Goal: Task Accomplishment & Management: Use online tool/utility

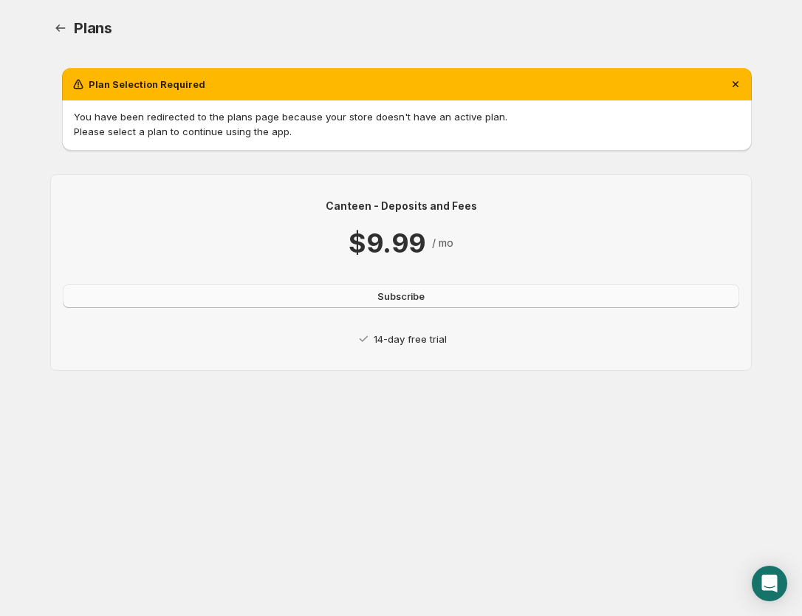
click at [416, 301] on span "Subscribe" at bounding box center [401, 296] width 47 height 15
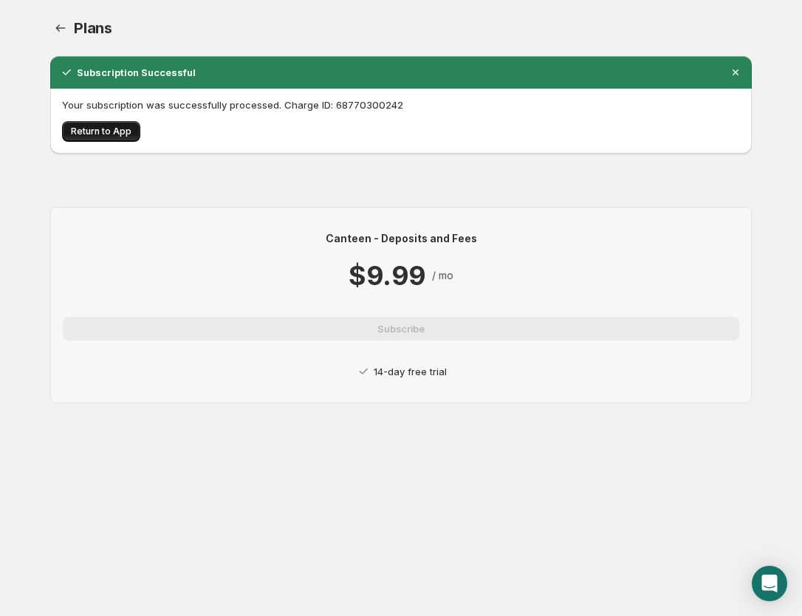
click at [134, 137] on button "Return to App" at bounding box center [101, 131] width 78 height 21
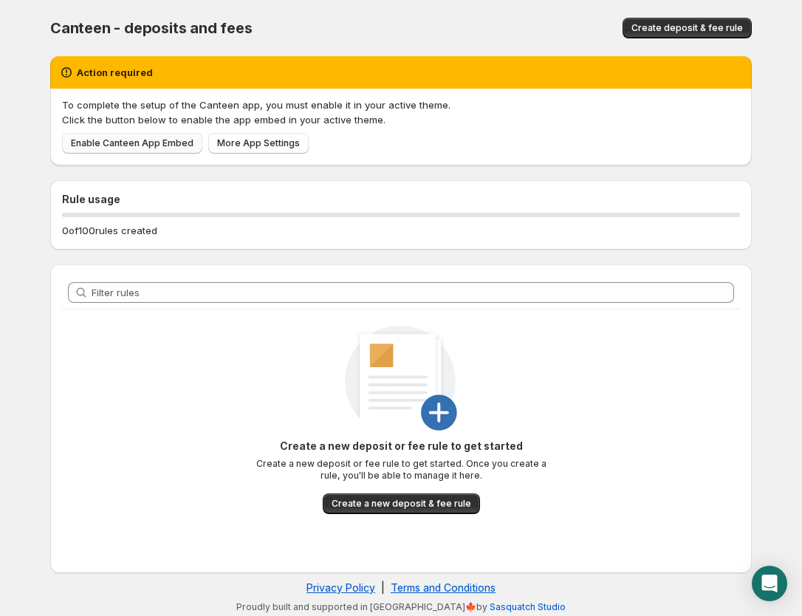
click at [168, 148] on span "Enable Canteen App Embed" at bounding box center [132, 143] width 123 height 12
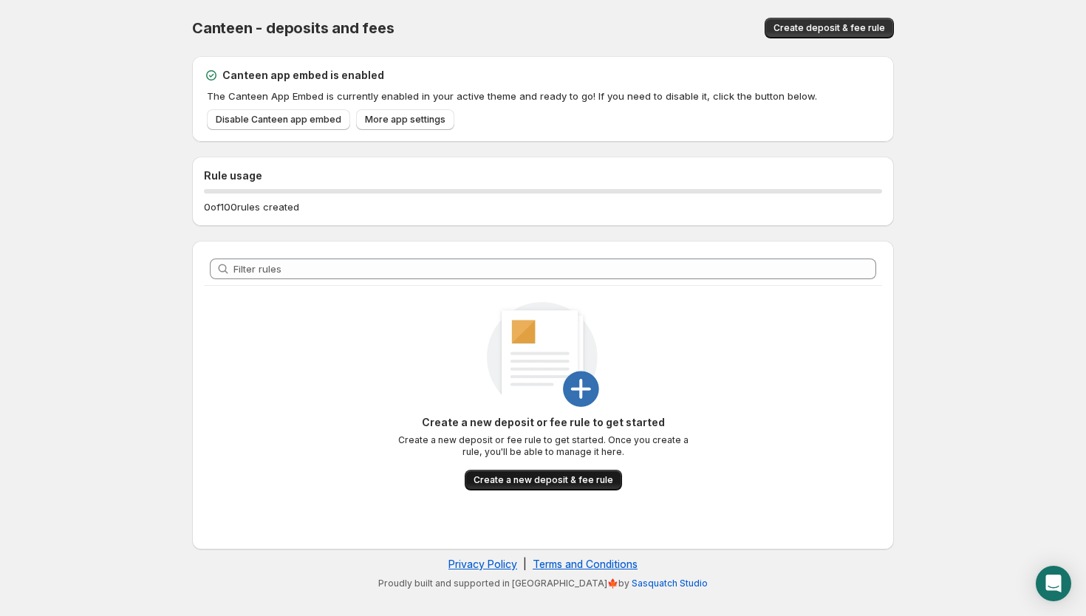
click at [536, 485] on span "Create a new deposit & fee rule" at bounding box center [544, 480] width 140 height 12
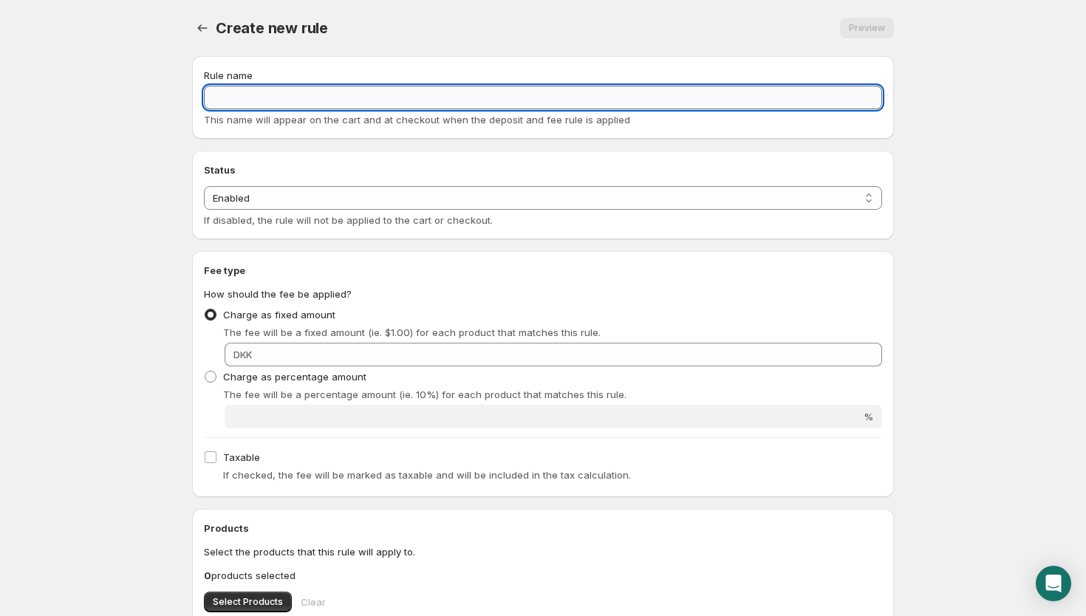
click at [421, 103] on input "Rule name" at bounding box center [543, 98] width 678 height 24
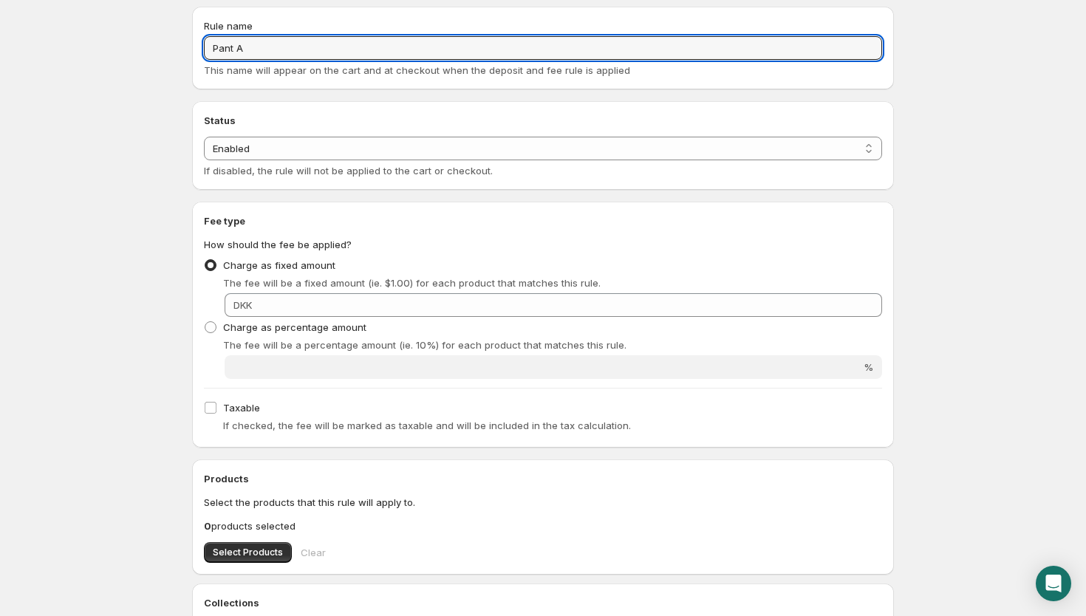
scroll to position [51, 0]
type input "Pant A"
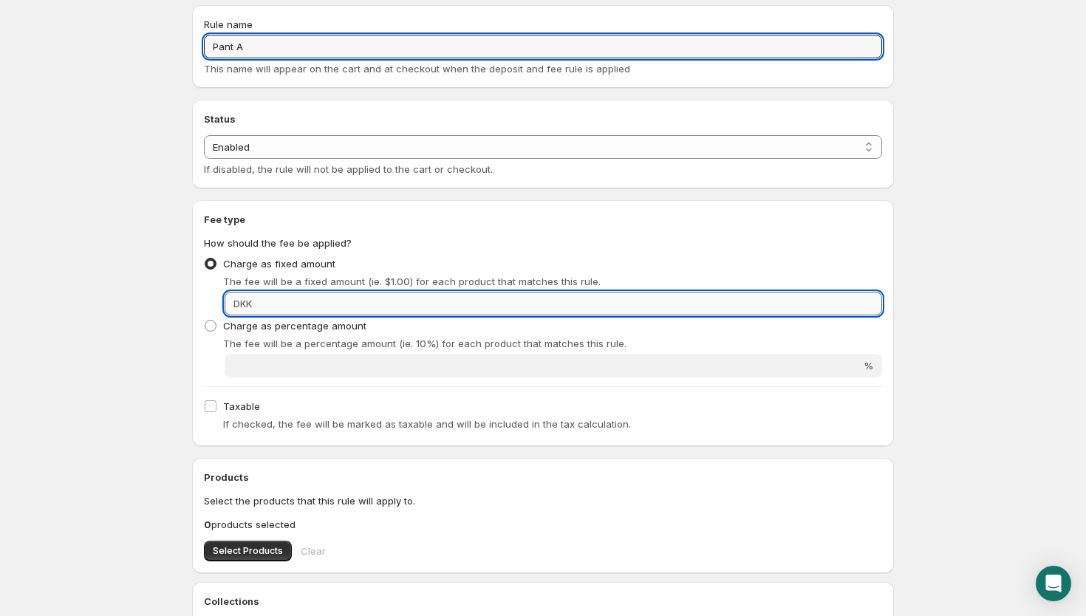
click at [338, 303] on input "Fixed amount" at bounding box center [569, 304] width 626 height 24
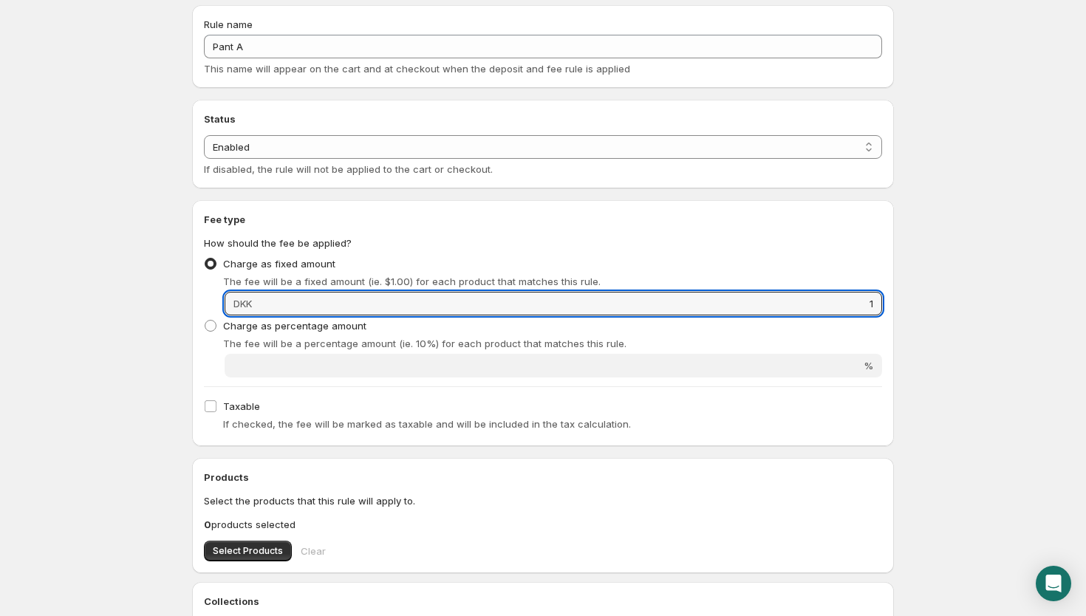
type input "1"
click at [916, 392] on body "Home Help Pant A. This page is ready Pant A Preview More actions Preview Rule n…" at bounding box center [543, 257] width 1086 height 616
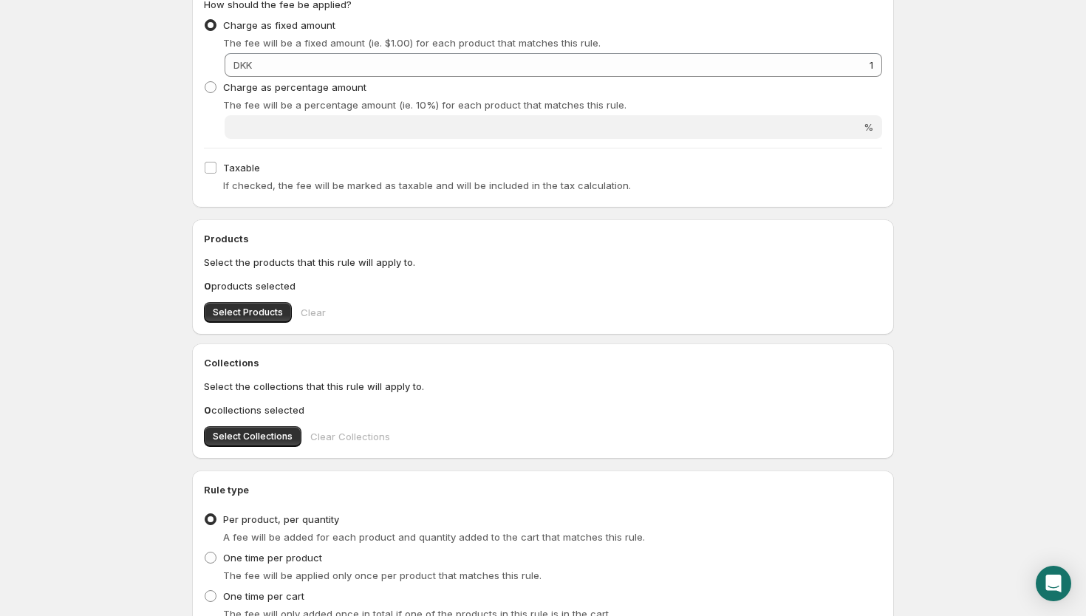
scroll to position [294, 0]
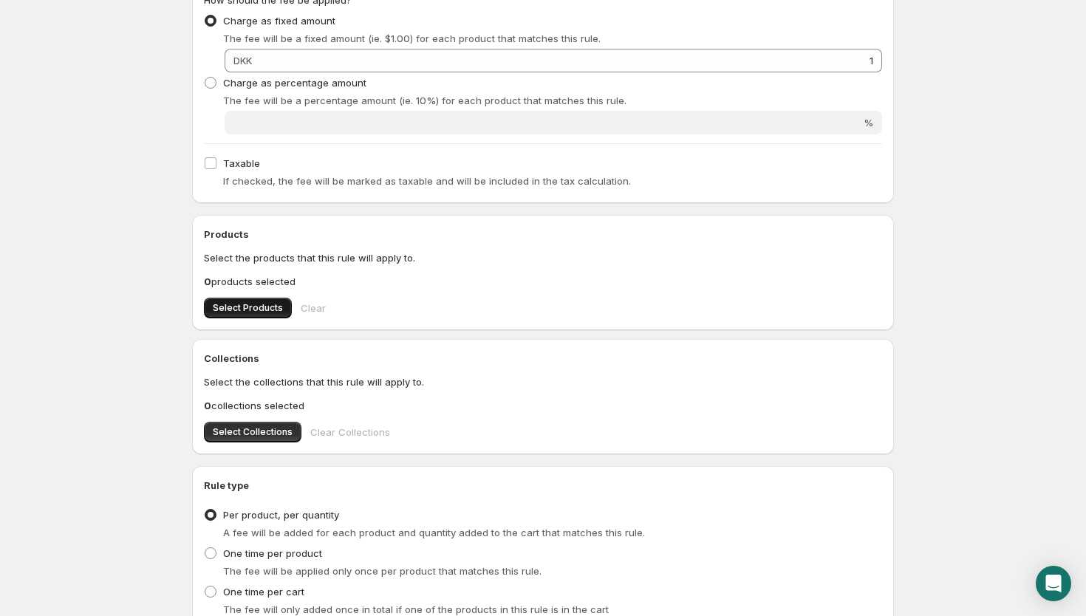
click at [253, 306] on span "Select Products" at bounding box center [248, 308] width 70 height 12
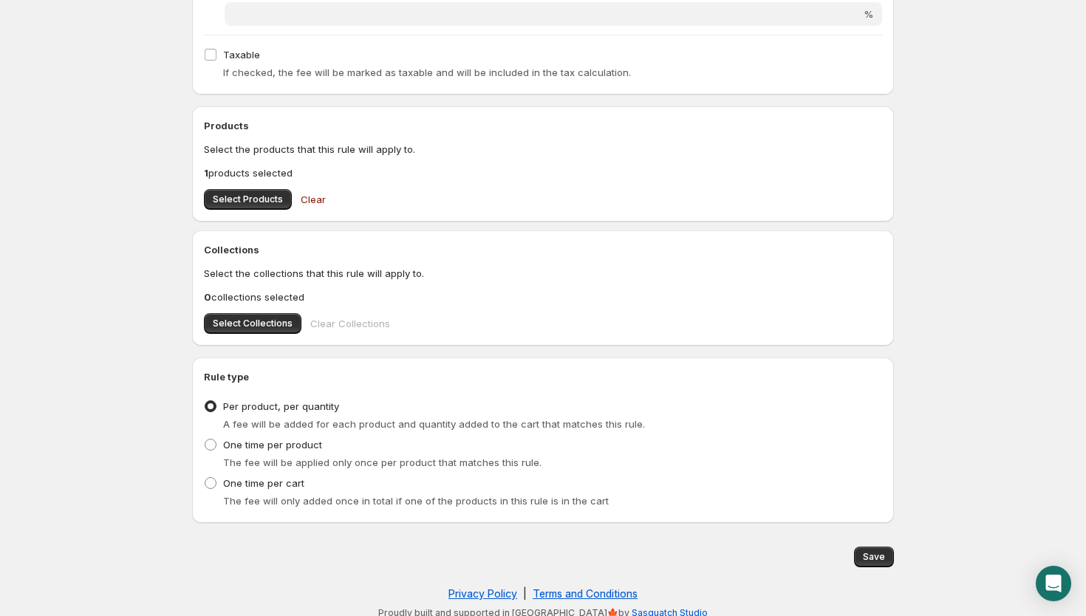
scroll to position [413, 0]
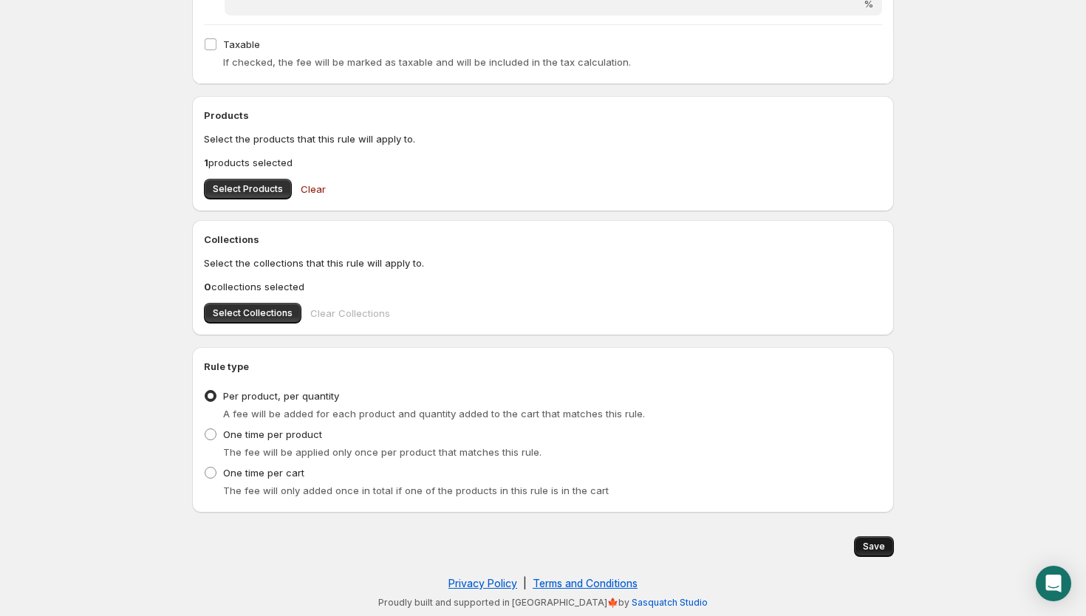
click at [873, 542] on span "Save" at bounding box center [874, 547] width 22 height 12
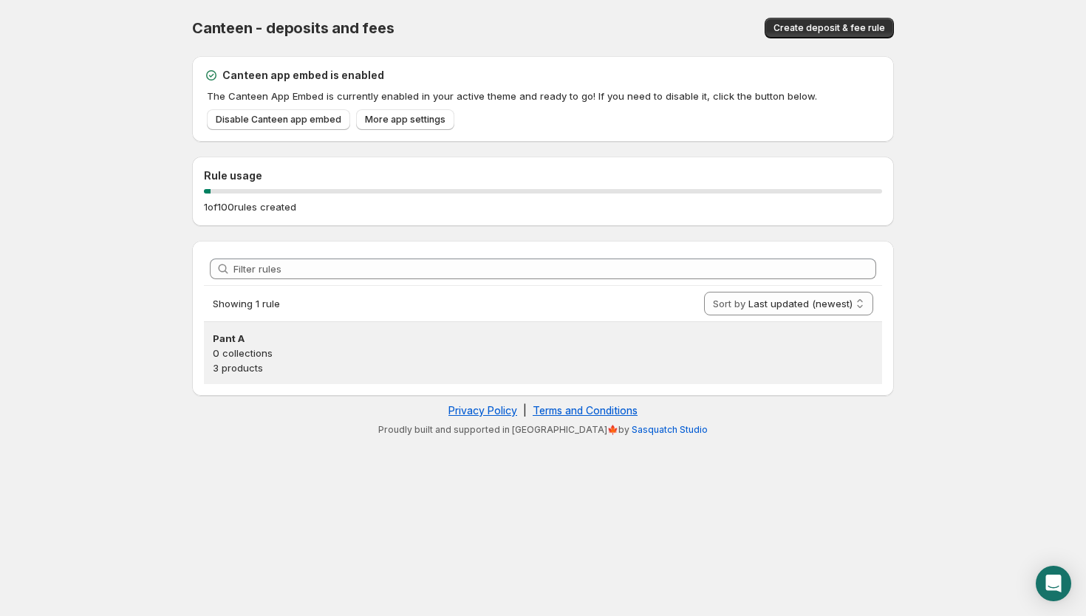
click at [288, 333] on h3 "Pant A" at bounding box center [543, 338] width 661 height 15
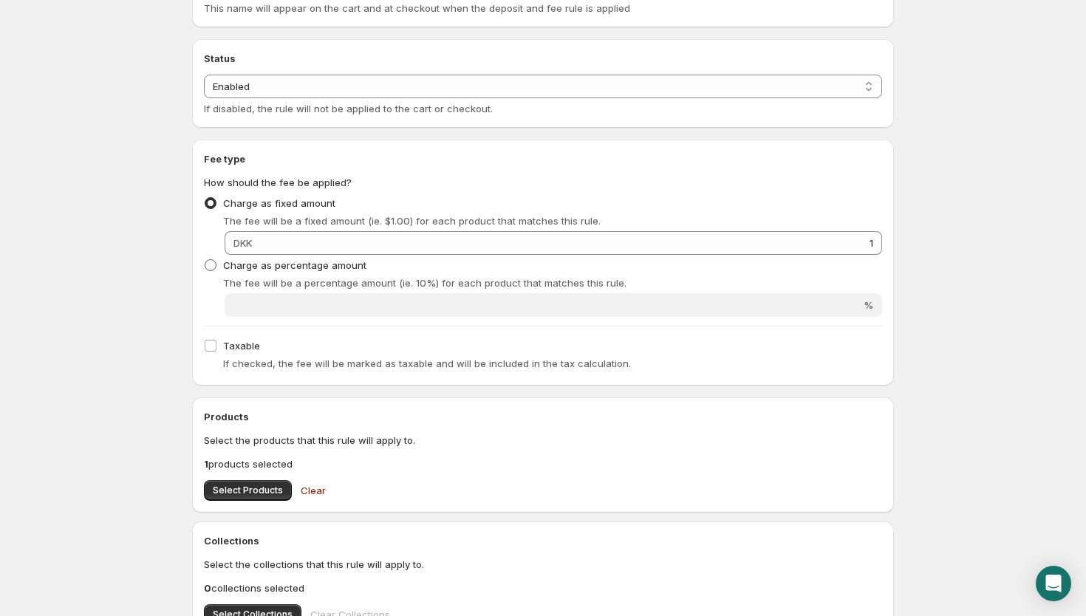
scroll to position [161, 0]
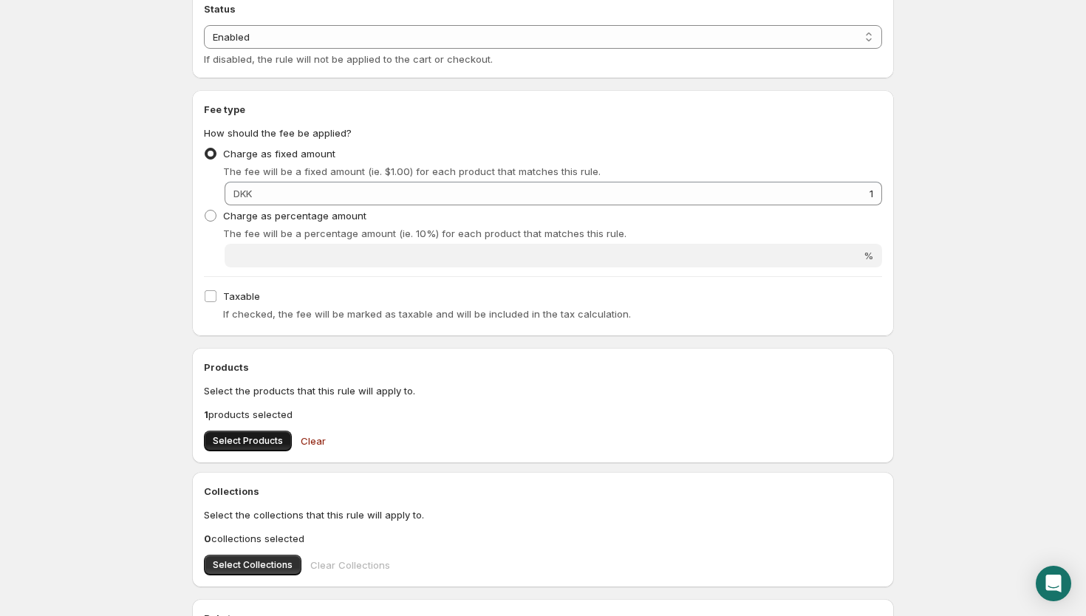
click at [281, 433] on button "Select Products" at bounding box center [248, 441] width 88 height 21
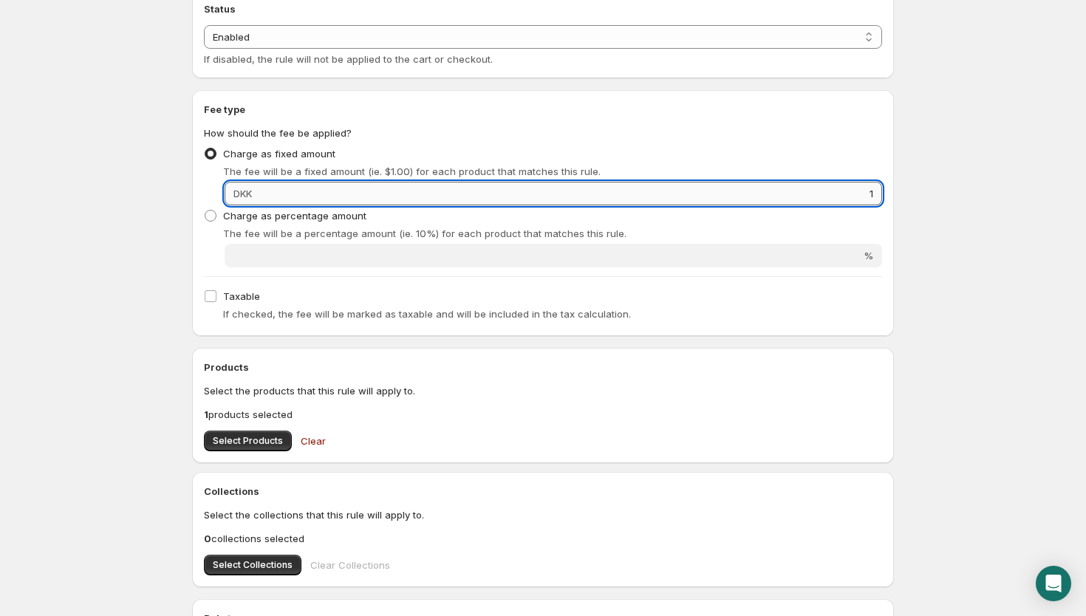
click at [862, 195] on input "1" at bounding box center [569, 194] width 626 height 24
type input "4"
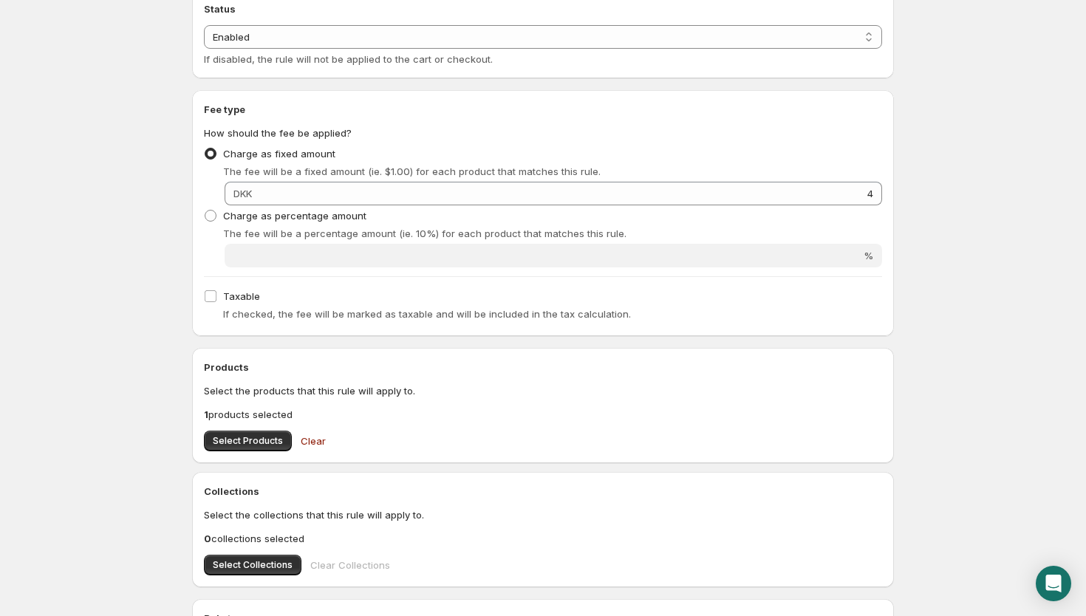
click at [947, 252] on body "Home Help Pant A. This page is ready Pant A Preview More actions Preview Rule n…" at bounding box center [543, 147] width 1086 height 616
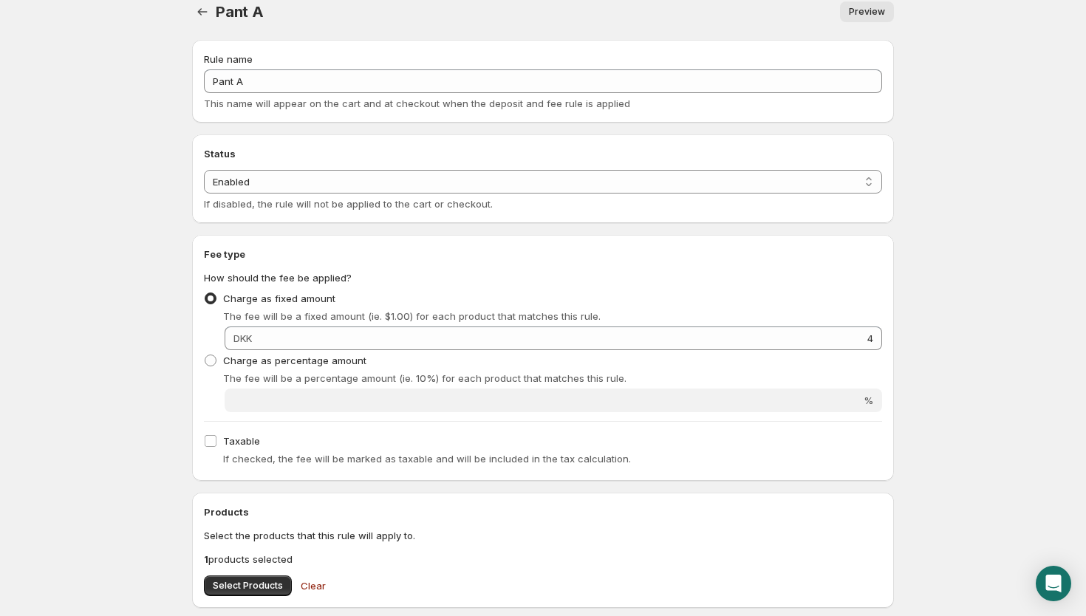
scroll to position [0, 0]
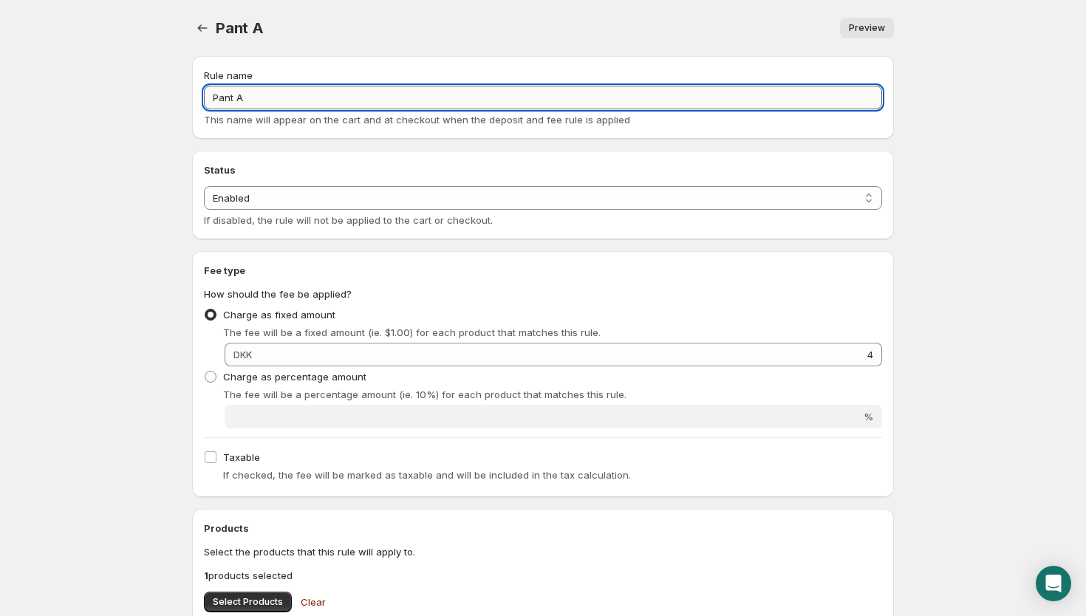
click at [345, 103] on input "Pant A" at bounding box center [543, 98] width 678 height 24
type input "4 x pant A"
click at [925, 276] on body "Home Help 4 x pant A. This page is ready 4 x pant A Preview More actions Previe…" at bounding box center [543, 308] width 1086 height 616
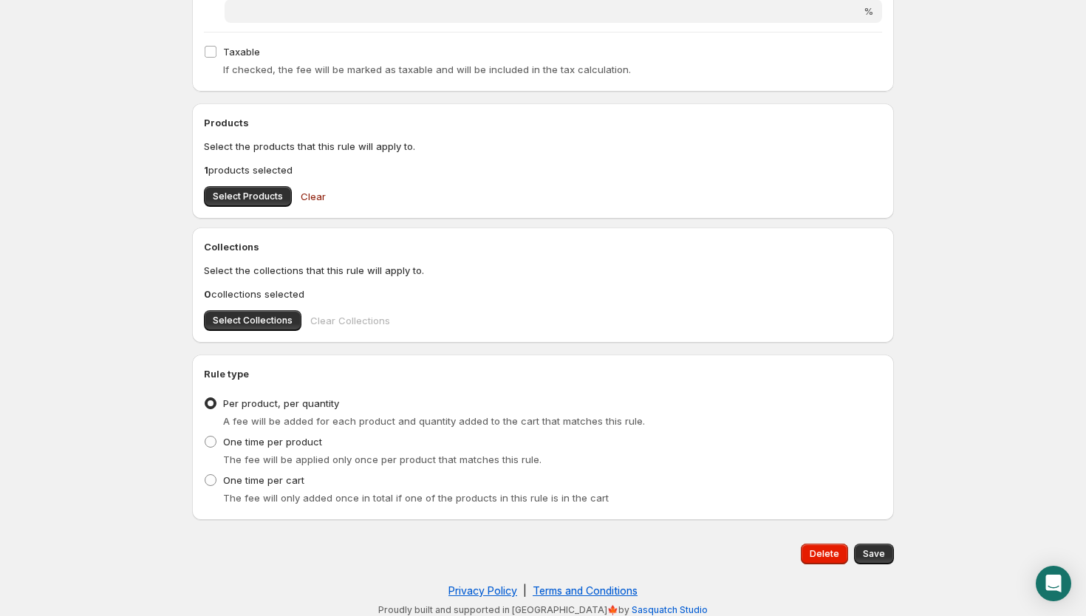
scroll to position [413, 0]
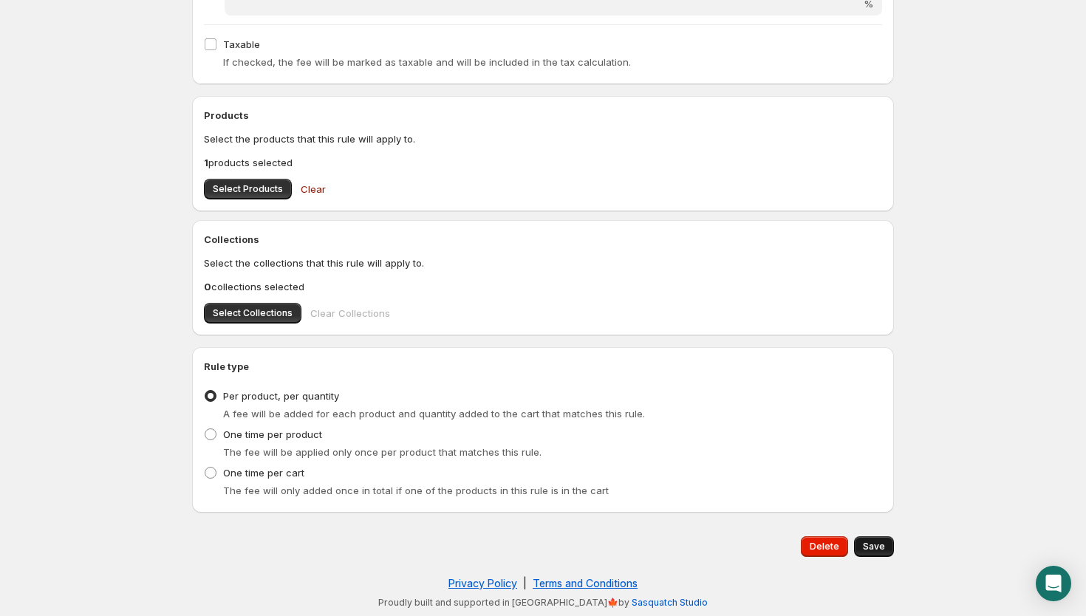
click at [873, 549] on span "Save" at bounding box center [874, 547] width 22 height 12
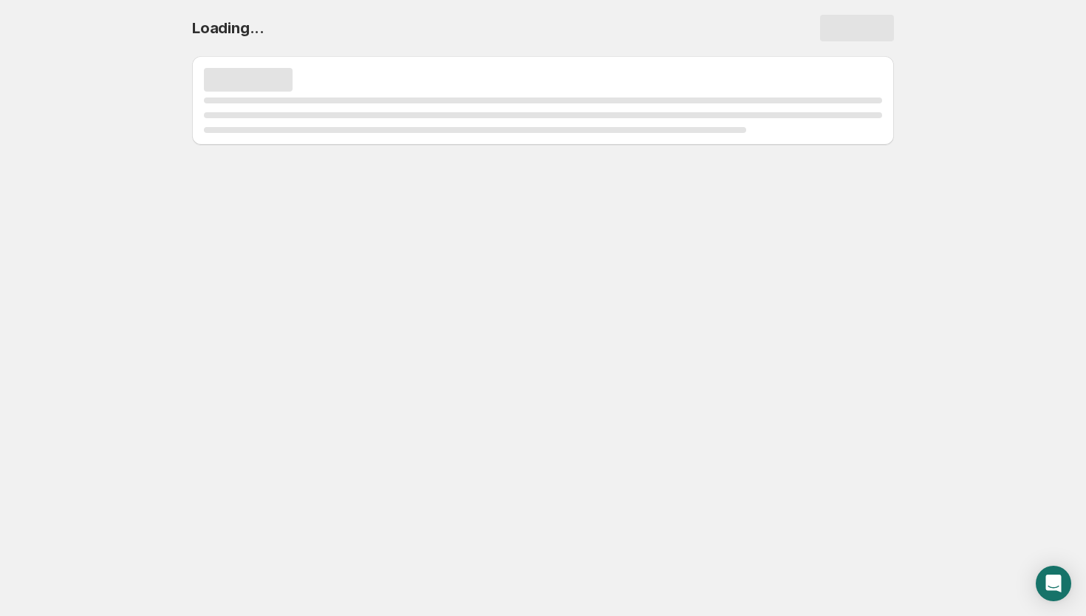
scroll to position [0, 0]
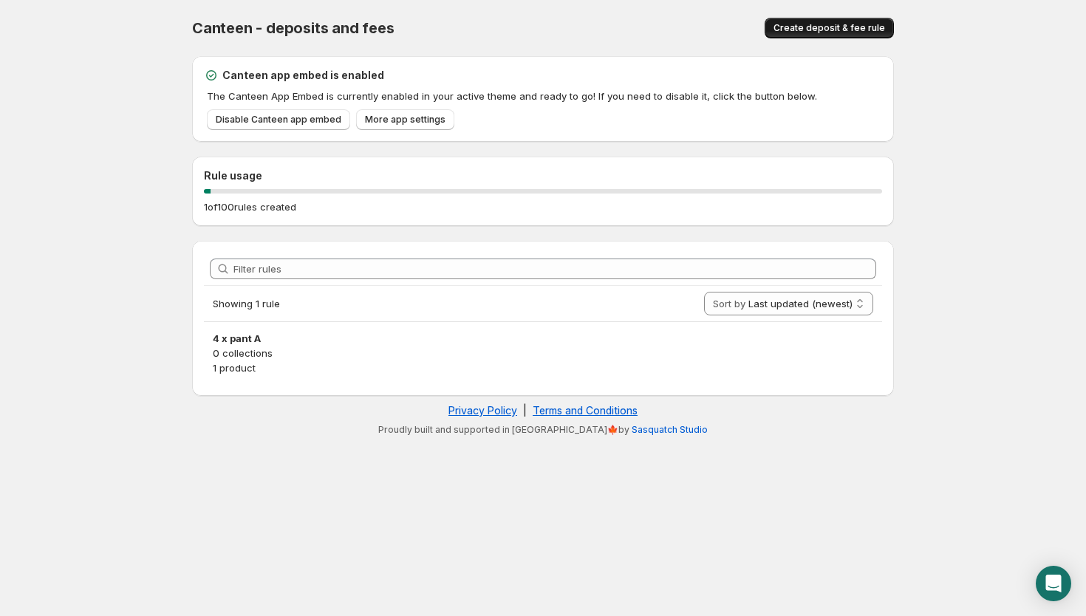
click at [807, 31] on span "Create deposit & fee rule" at bounding box center [830, 28] width 112 height 12
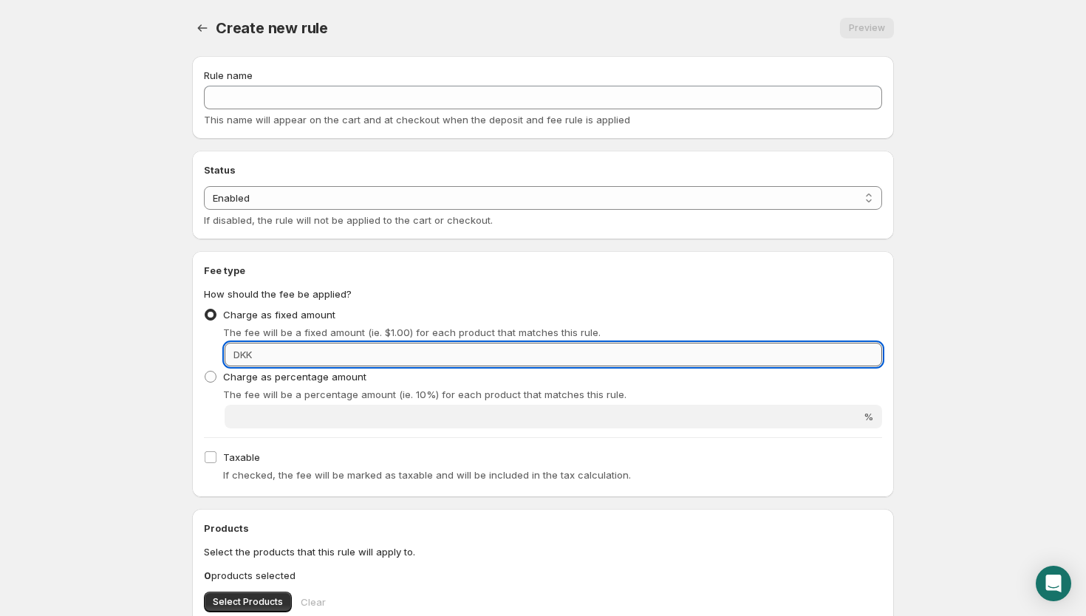
click at [435, 355] on input "Fixed amount" at bounding box center [569, 355] width 626 height 24
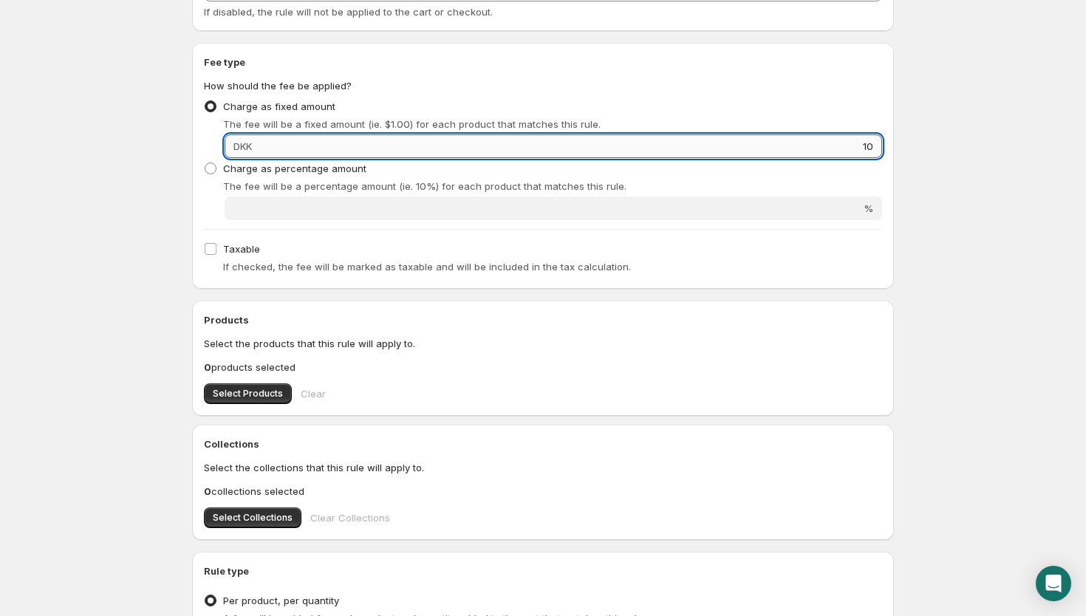
scroll to position [214, 0]
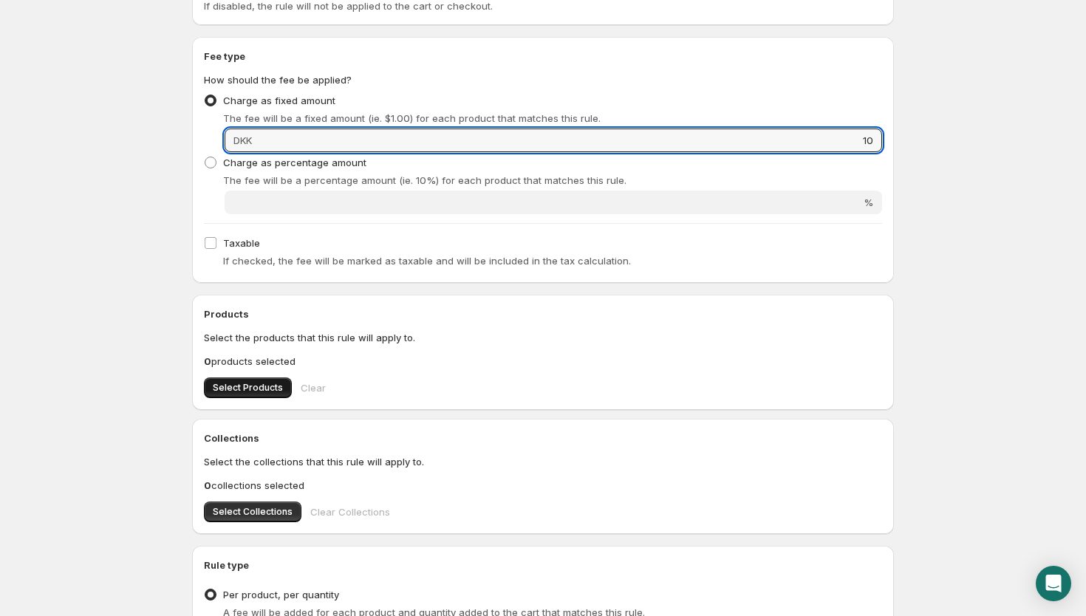
type input "10"
click at [264, 392] on span "Select Products" at bounding box center [248, 388] width 70 height 12
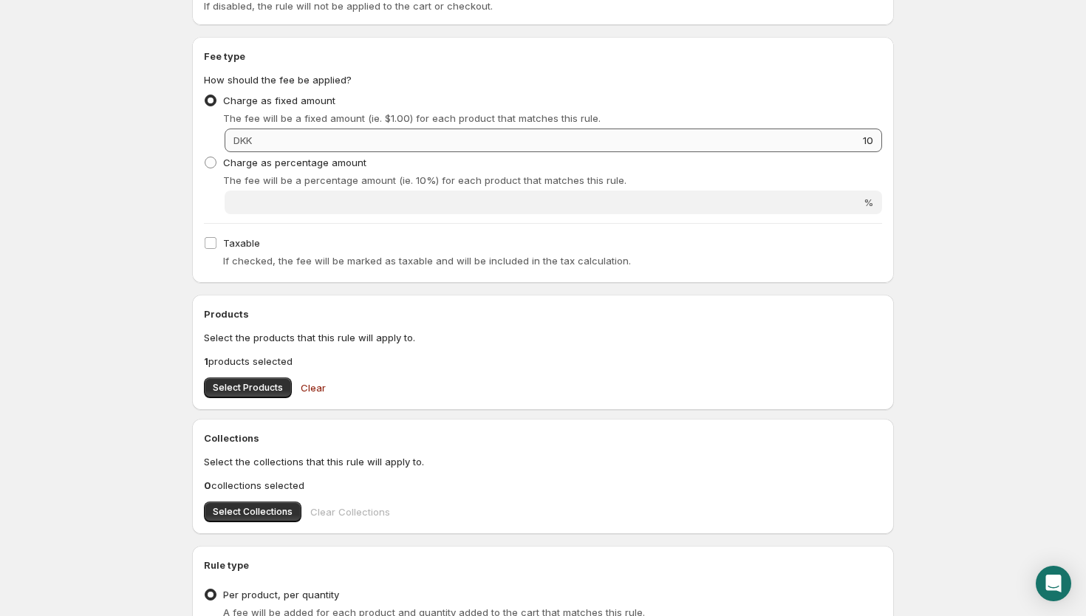
scroll to position [123, 0]
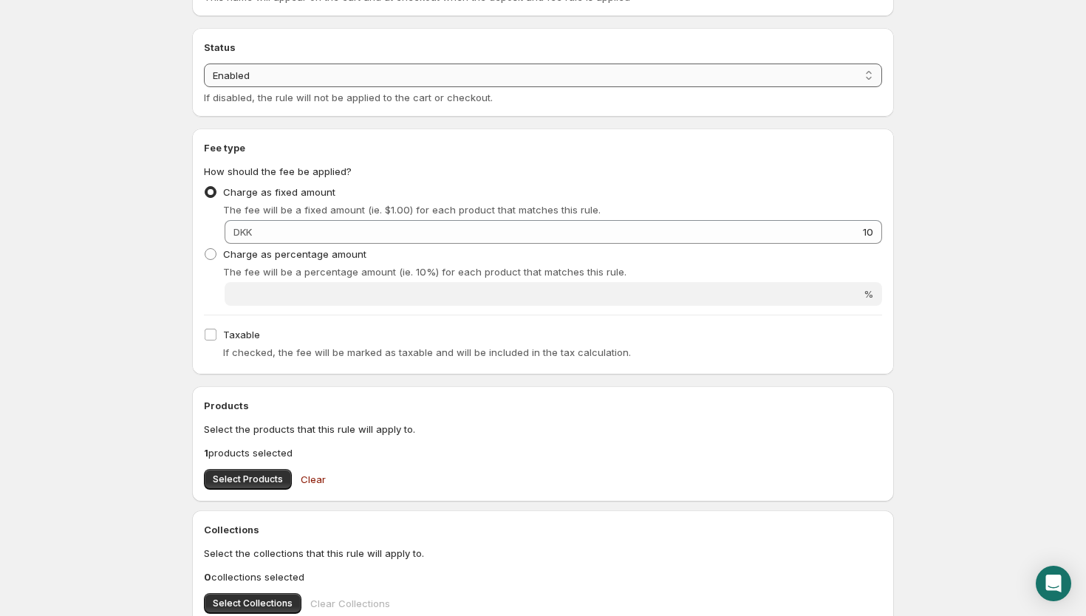
click at [262, 82] on select "Enabled Disabled" at bounding box center [543, 76] width 678 height 24
click at [204, 64] on select "Enabled Disabled" at bounding box center [543, 76] width 678 height 24
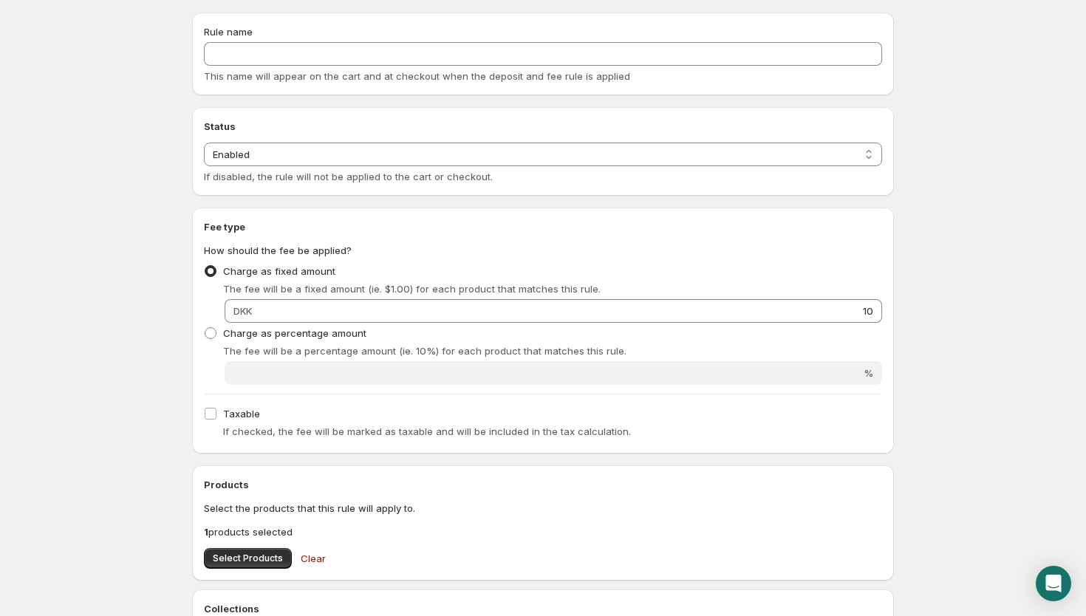
scroll to position [0, 0]
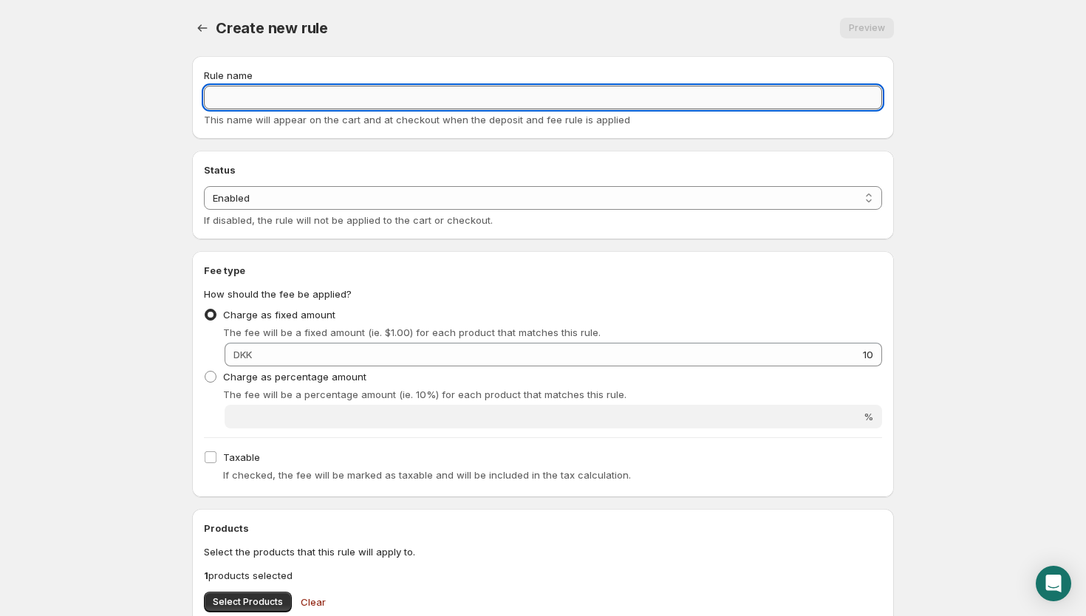
click at [267, 106] on input "Rule name" at bounding box center [543, 98] width 678 height 24
type input "P"
type input "10 x Pant A"
click at [892, 196] on div "Status Status Enabled Disabled Enabled If disabled, the rule will not be applie…" at bounding box center [543, 195] width 702 height 89
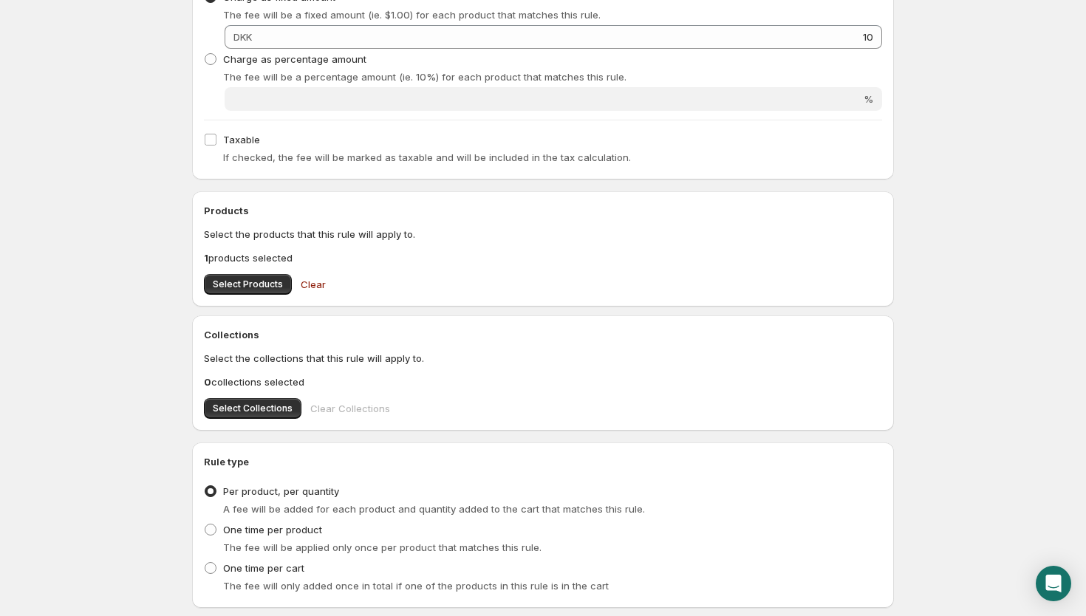
scroll to position [413, 0]
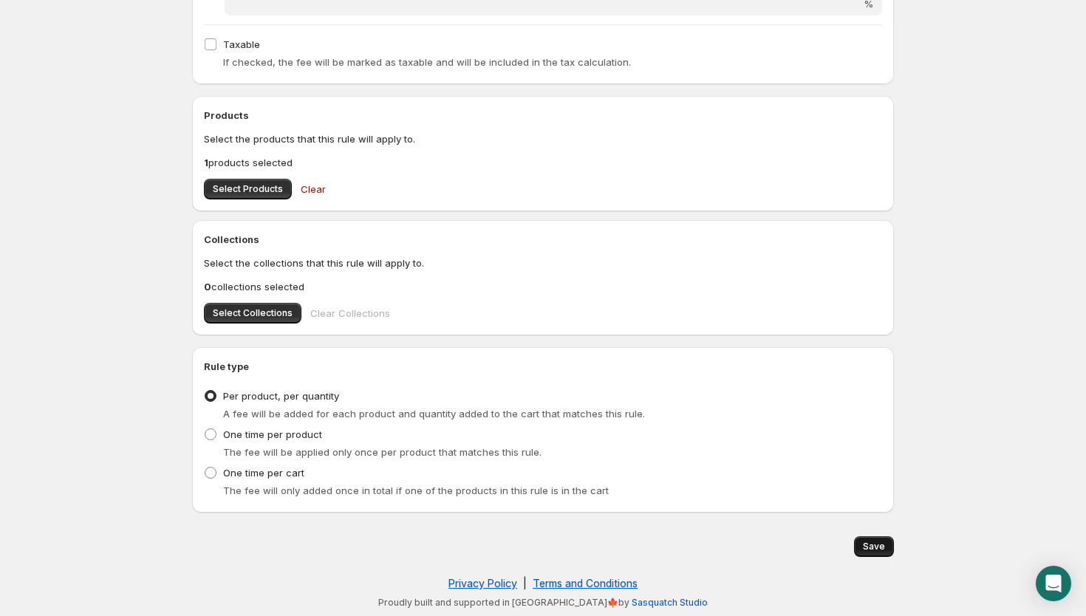
click at [869, 544] on span "Save" at bounding box center [874, 547] width 22 height 12
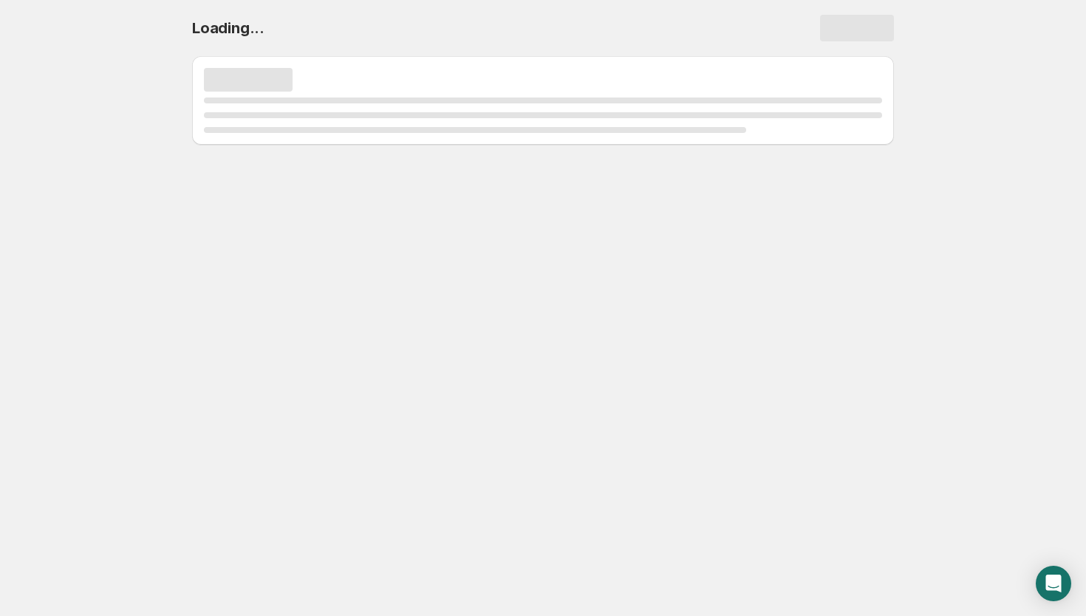
scroll to position [0, 0]
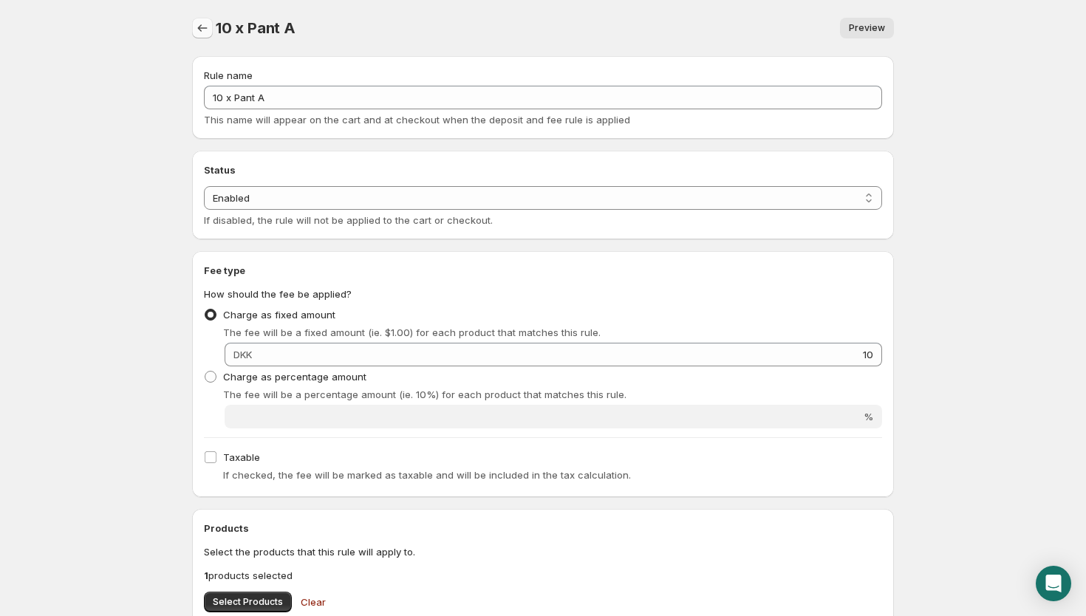
click at [204, 29] on icon "Settings" at bounding box center [202, 28] width 15 height 15
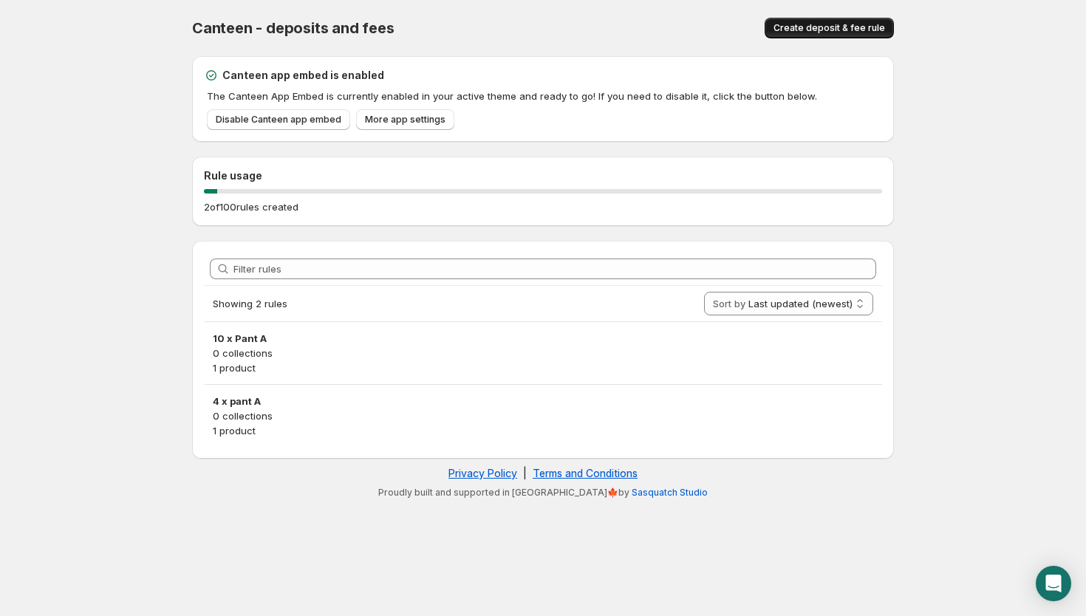
click at [839, 27] on span "Create deposit & fee rule" at bounding box center [830, 28] width 112 height 12
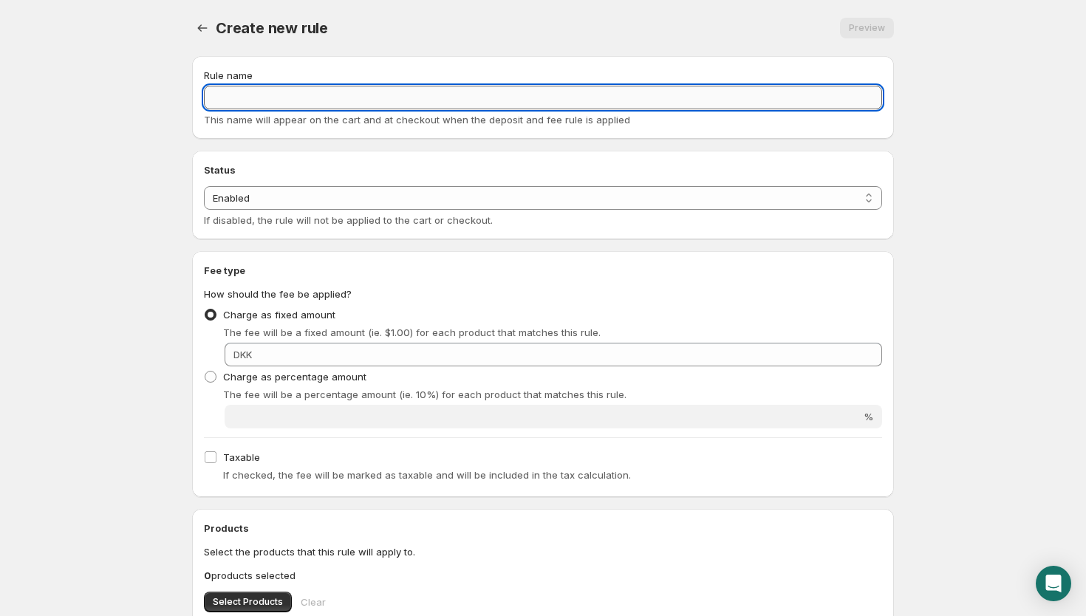
click at [431, 100] on input "Rule name" at bounding box center [543, 98] width 678 height 24
type input "24 x Pant A"
click at [999, 287] on body "Home Help 24 x Pant A. This page is ready 24 x Pant A Preview More actions Prev…" at bounding box center [543, 308] width 1086 height 616
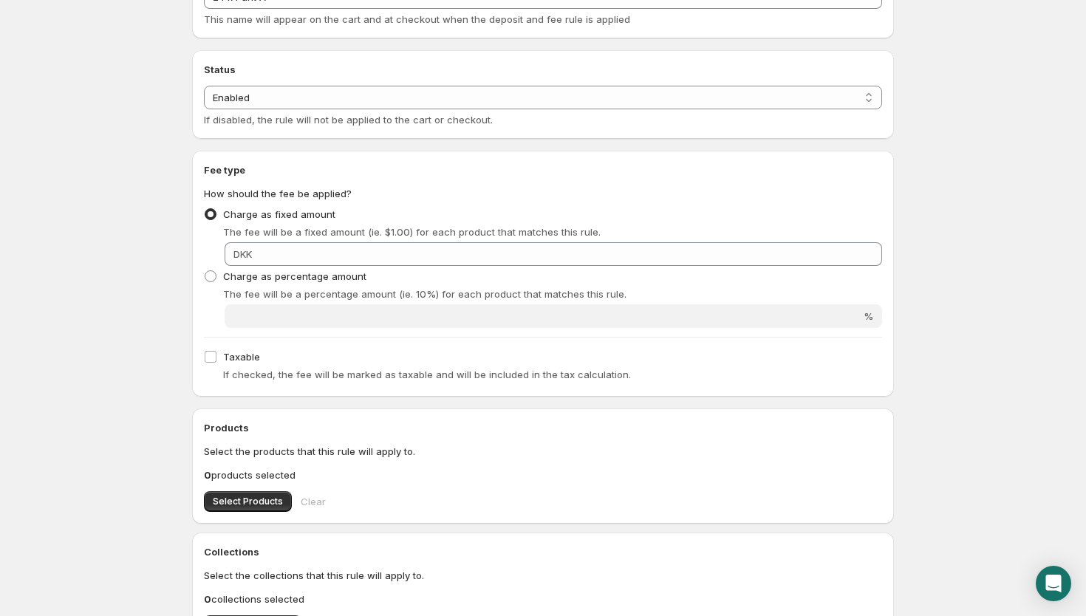
scroll to position [101, 0]
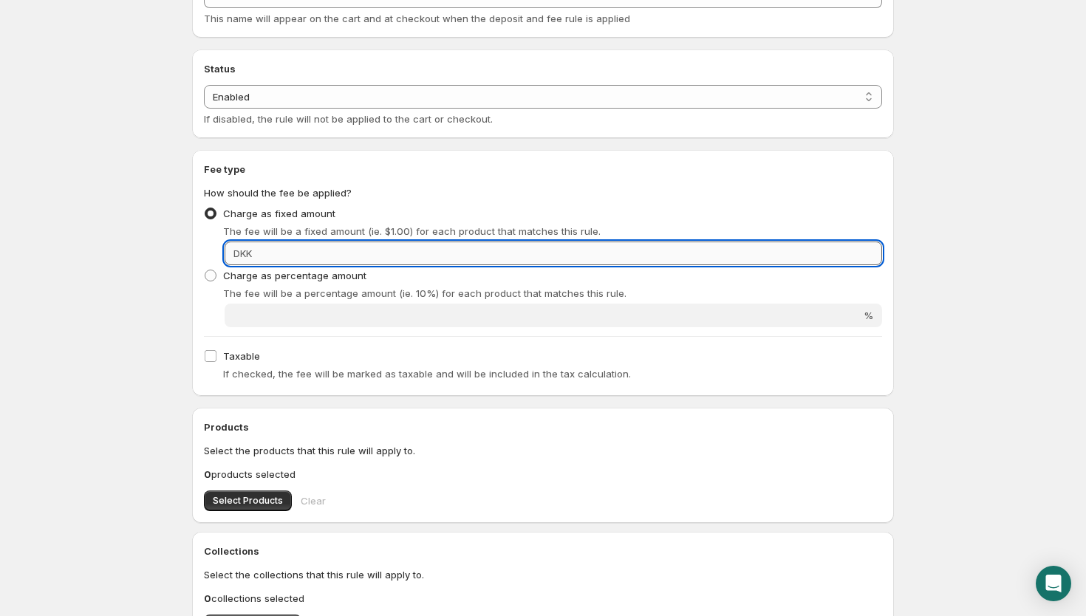
click at [838, 253] on input "Fixed amount" at bounding box center [569, 254] width 626 height 24
type input "24"
click at [950, 295] on body "Home Help 24 x Pant A. This page is ready 24 x Pant A Preview More actions Prev…" at bounding box center [543, 207] width 1086 height 616
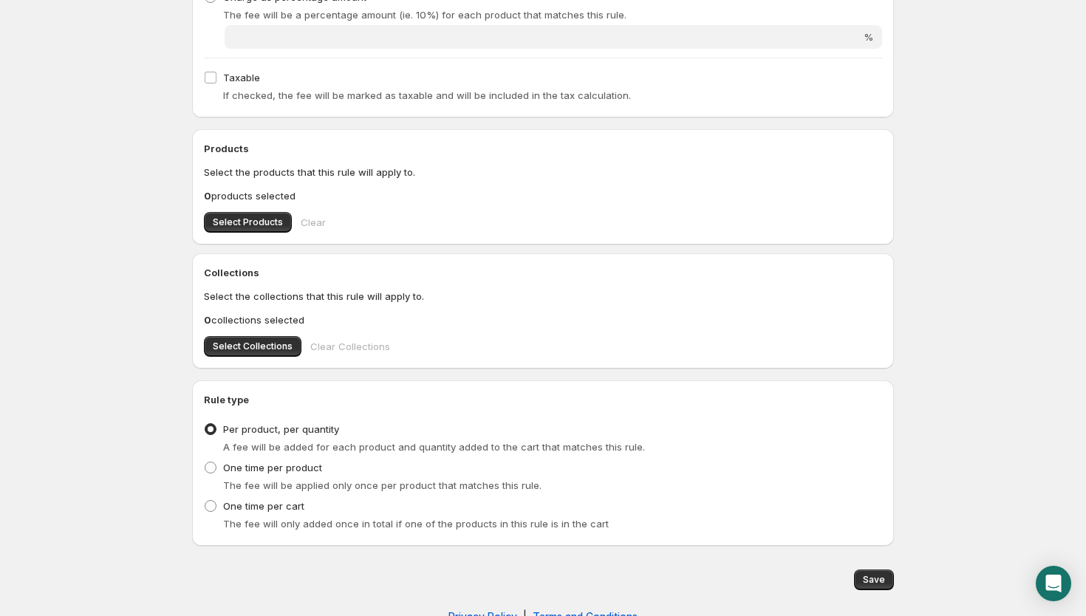
scroll to position [413, 0]
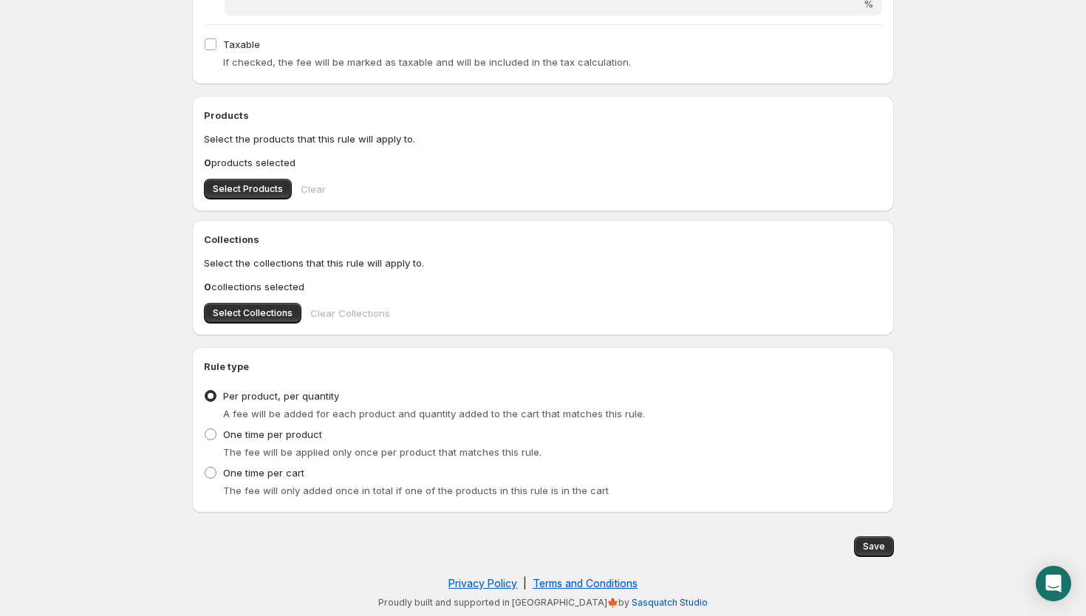
click at [249, 200] on div "Products Select the products that this rule will apply to. 0 products selected …" at bounding box center [543, 153] width 702 height 115
click at [246, 185] on span "Select Products" at bounding box center [248, 189] width 70 height 12
click at [873, 550] on span "Save" at bounding box center [874, 547] width 22 height 12
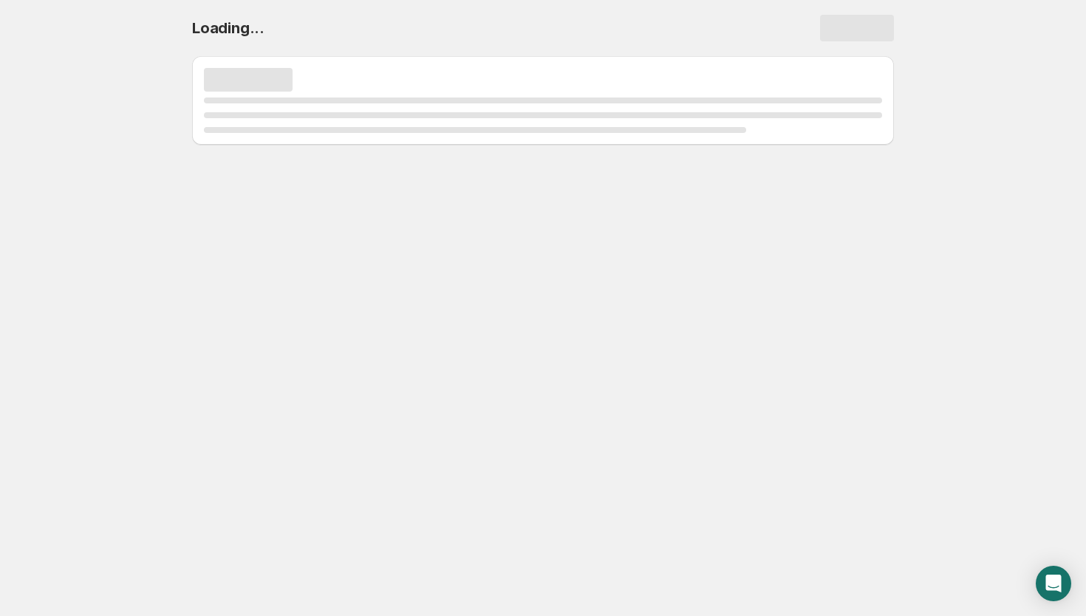
scroll to position [0, 0]
